Goal: Navigation & Orientation: Find specific page/section

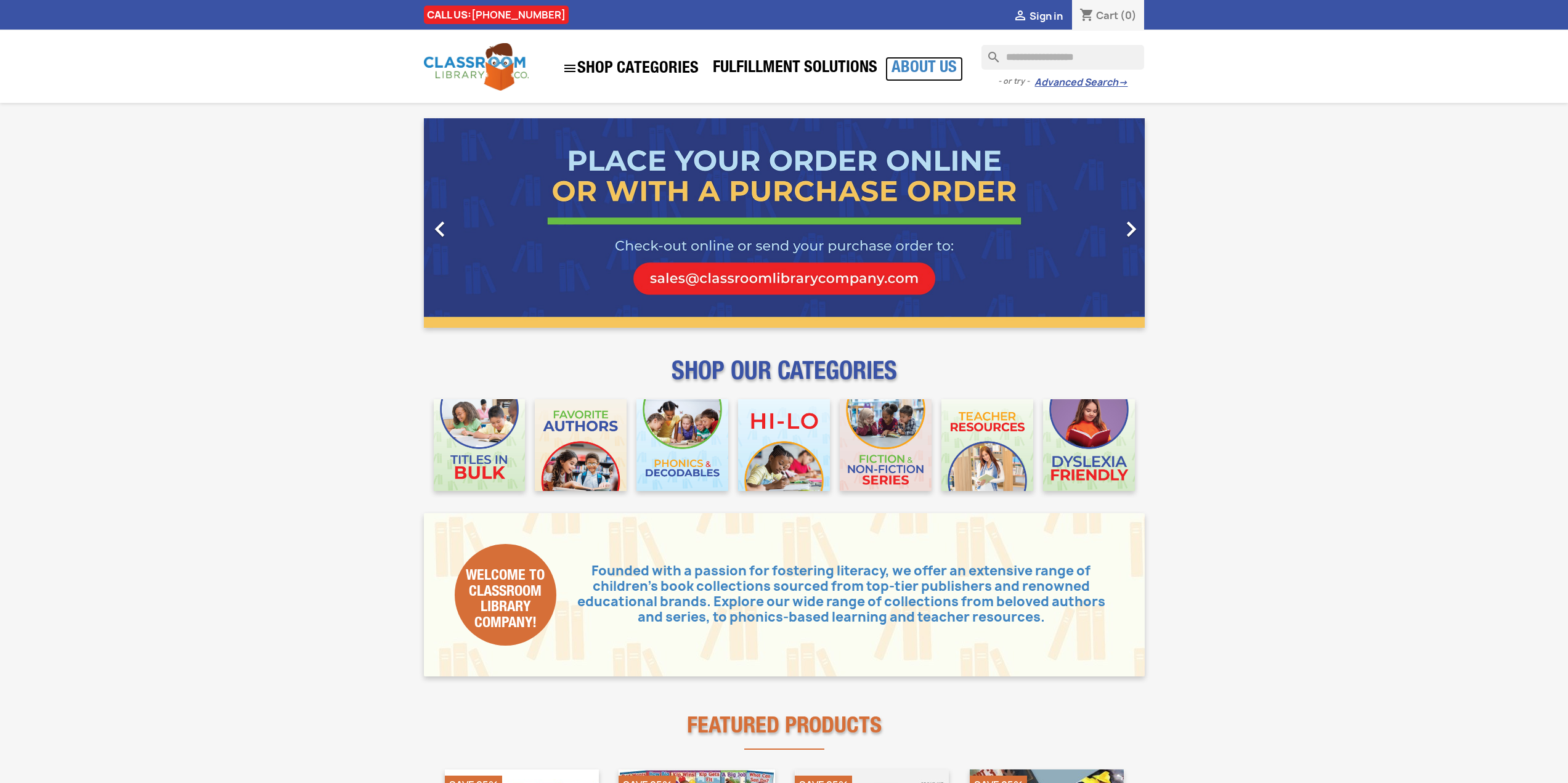
click at [951, 74] on link "About Us" at bounding box center [924, 69] width 77 height 24
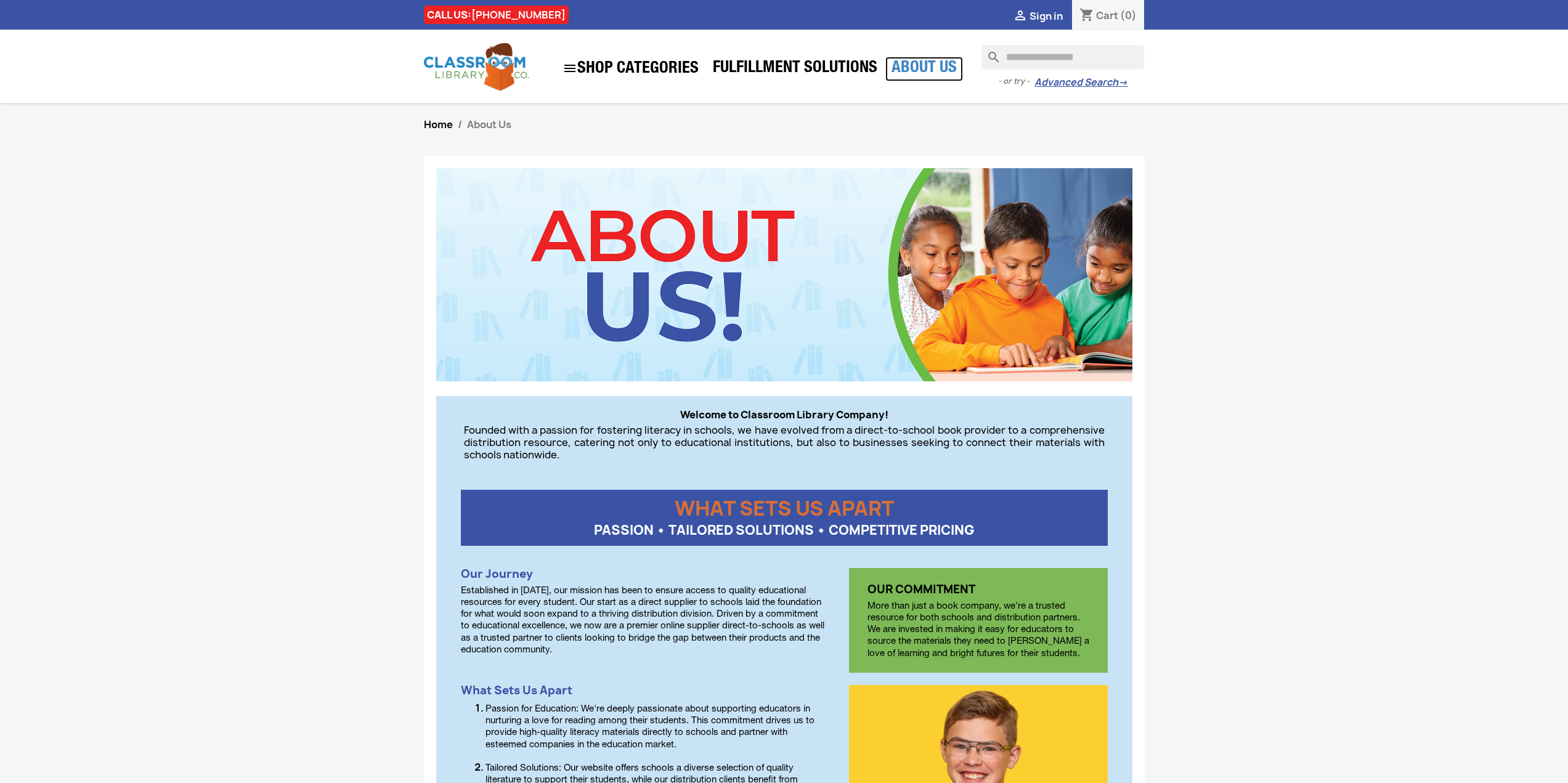
click at [915, 73] on link "About Us" at bounding box center [924, 69] width 77 height 24
drag, startPoint x: 735, startPoint y: 79, endPoint x: 737, endPoint y: 70, distance: 9.2
click at [735, 79] on ul " SHOP CATEGORIES Phonics & Decodables Teacher Resources Favorite Authors Ficti…" at bounding box center [759, 68] width 406 height 27
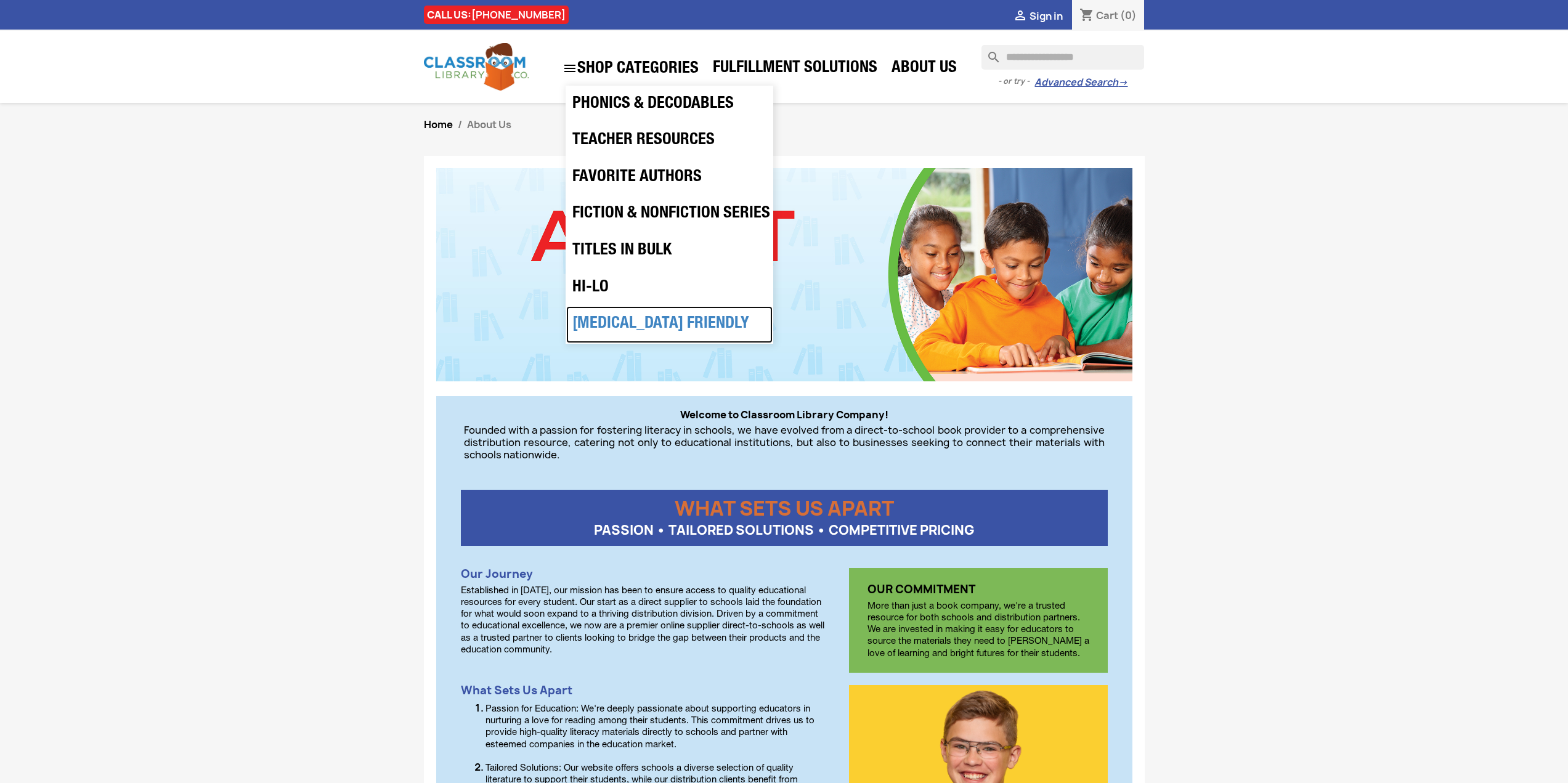
click at [646, 327] on link "[MEDICAL_DATA] Friendly" at bounding box center [670, 325] width 206 height 37
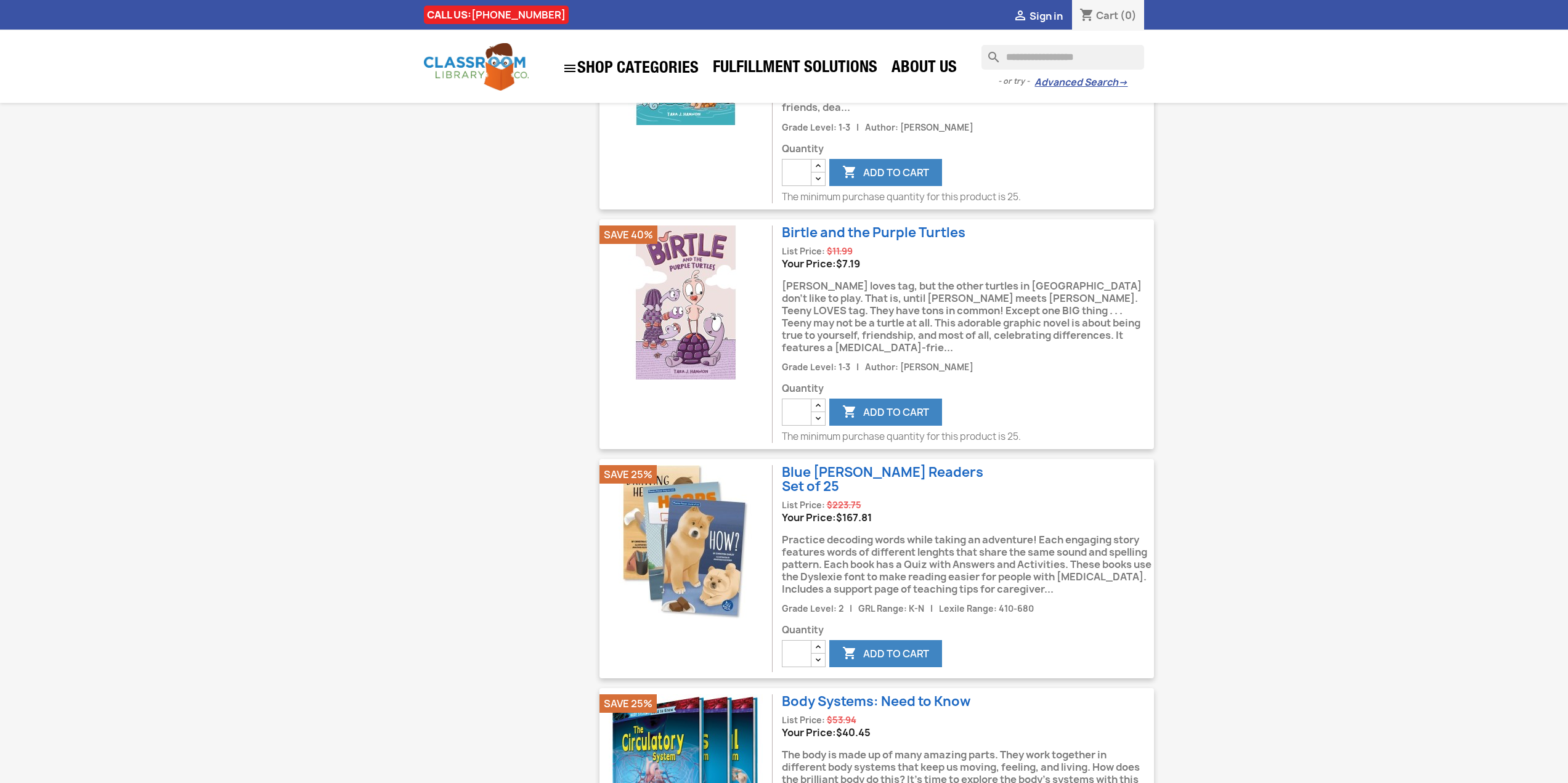
scroll to position [1540, 0]
